Goal: Task Accomplishment & Management: Use online tool/utility

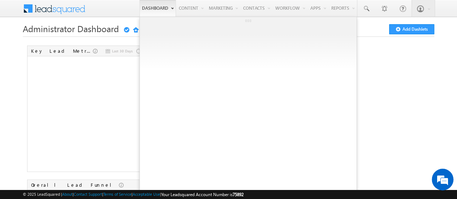
click at [158, 5] on link "Dashboard" at bounding box center [157, 8] width 36 height 17
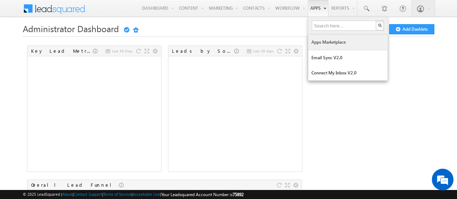
click at [324, 42] on link "Apps Marketplace" at bounding box center [347, 42] width 79 height 15
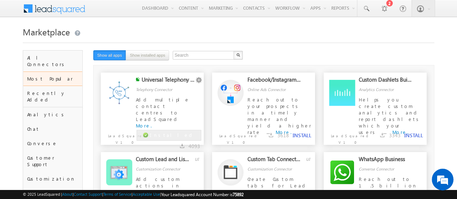
click at [165, 80] on div "Universal Telephony Connector" at bounding box center [168, 81] width 53 height 10
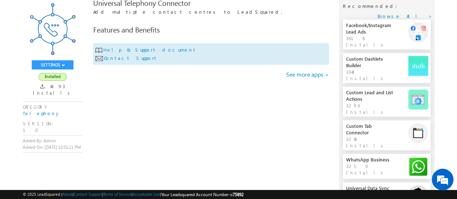
scroll to position [51, 0]
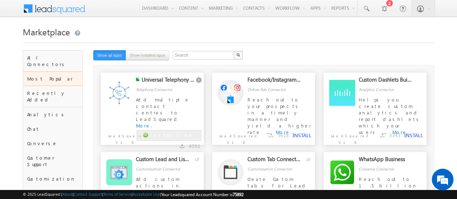
click at [122, 93] on img at bounding box center [119, 93] width 26 height 26
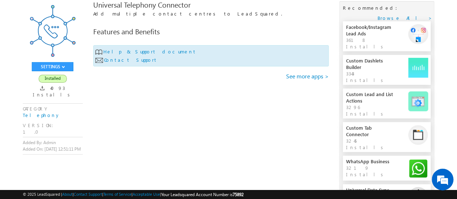
scroll to position [58, 0]
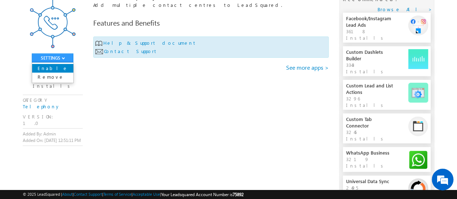
click at [57, 66] on link "Enable" at bounding box center [52, 68] width 41 height 9
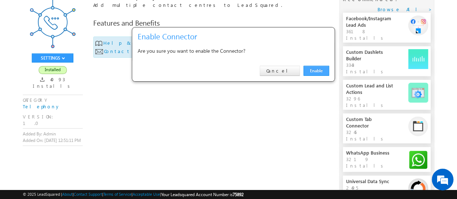
click at [313, 72] on link "Enable" at bounding box center [316, 71] width 26 height 10
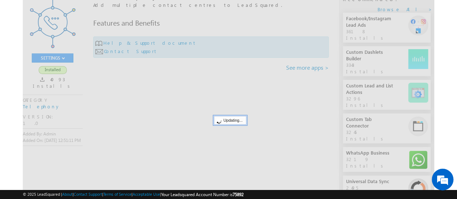
scroll to position [0, 0]
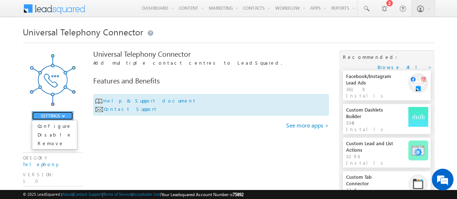
click at [65, 114] on button "SETTINGS" at bounding box center [53, 115] width 42 height 9
click at [49, 125] on link "Configure" at bounding box center [54, 126] width 45 height 9
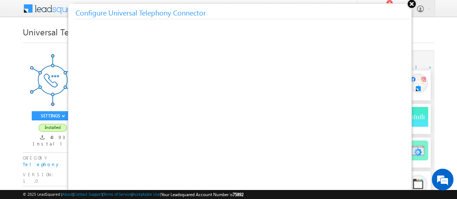
click at [409, 5] on button at bounding box center [411, 3] width 11 height 11
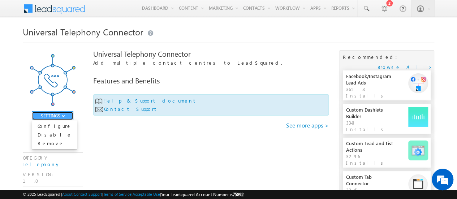
click at [59, 115] on button "SETTINGS" at bounding box center [53, 115] width 42 height 9
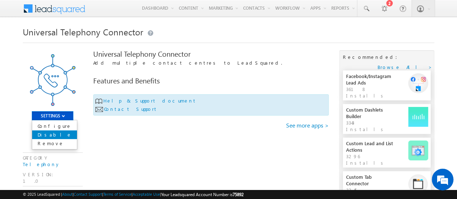
click at [49, 132] on link "Disable" at bounding box center [54, 134] width 45 height 9
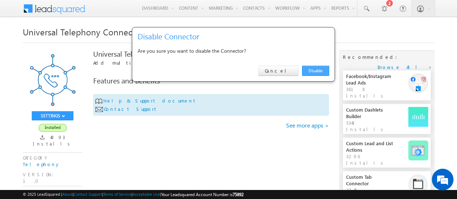
click at [315, 69] on link "Disable" at bounding box center [315, 71] width 27 height 10
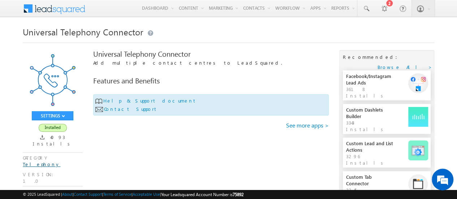
click at [35, 161] on link "Telephony" at bounding box center [42, 164] width 38 height 6
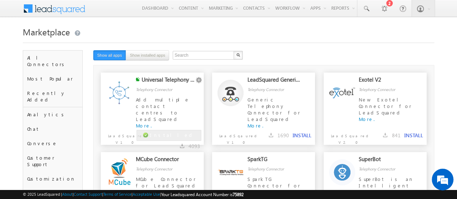
click at [163, 77] on div "Universal Telephony Connector" at bounding box center [168, 81] width 53 height 10
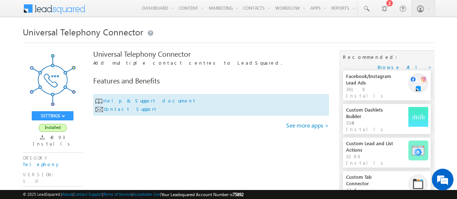
click at [116, 137] on div "Universal Telephony Connector Add multiple contact centres to LeadSquared. Feat…" at bounding box center [210, 122] width 235 height 144
click at [51, 126] on link "Enable" at bounding box center [52, 126] width 41 height 9
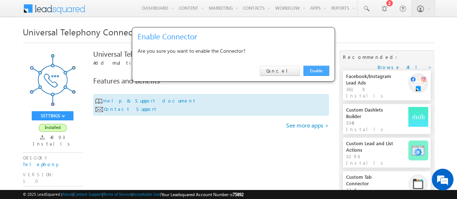
click at [319, 68] on link "Enable" at bounding box center [316, 71] width 26 height 10
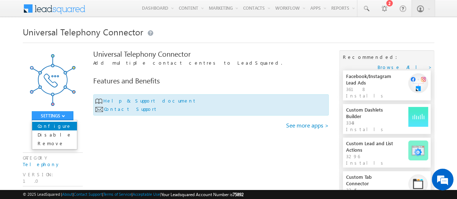
click at [61, 127] on link "Configure" at bounding box center [54, 126] width 45 height 9
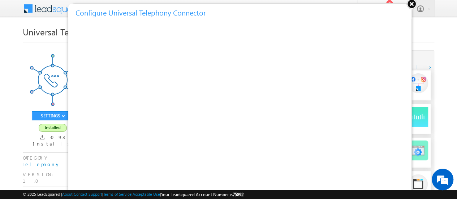
click at [410, 3] on button at bounding box center [411, 3] width 11 height 11
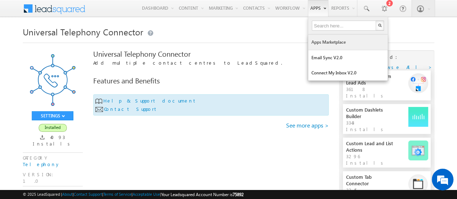
click at [334, 48] on link "Apps Marketplace" at bounding box center [347, 42] width 79 height 15
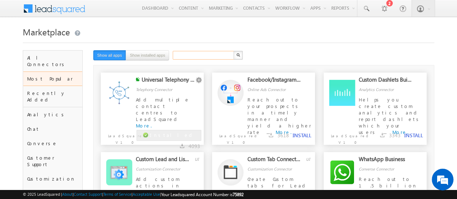
click at [189, 56] on input "text" at bounding box center [204, 55] width 62 height 9
click at [234, 56] on button "button" at bounding box center [237, 55] width 9 height 9
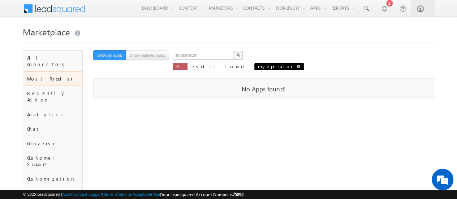
click at [297, 67] on span at bounding box center [299, 67] width 4 height 4
type input "Search"
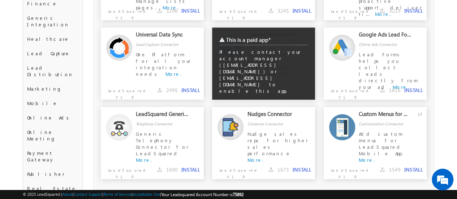
scroll to position [205, 0]
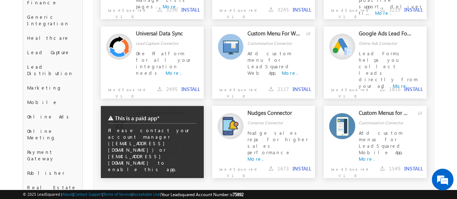
click at [171, 138] on div "This is a paid app* Please contact your account manager (kush.gupta@leadsquared…" at bounding box center [152, 153] width 103 height 94
